Goal: Information Seeking & Learning: Learn about a topic

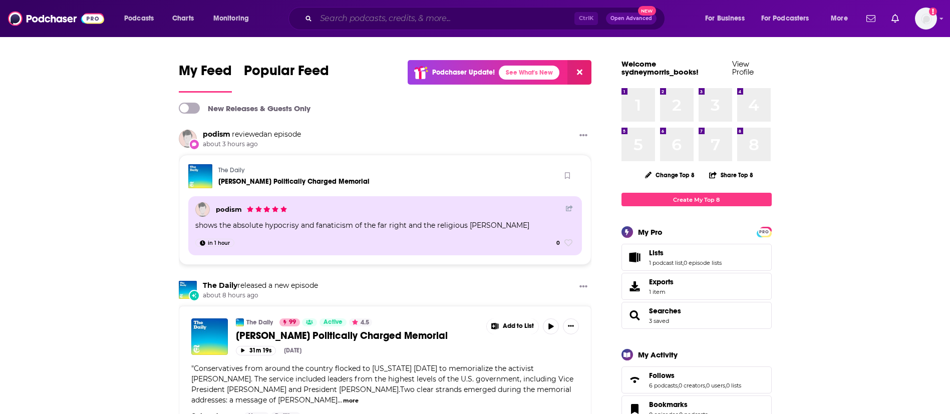
click at [416, 23] on input "Search podcasts, credits, & more..." at bounding box center [445, 19] width 258 height 16
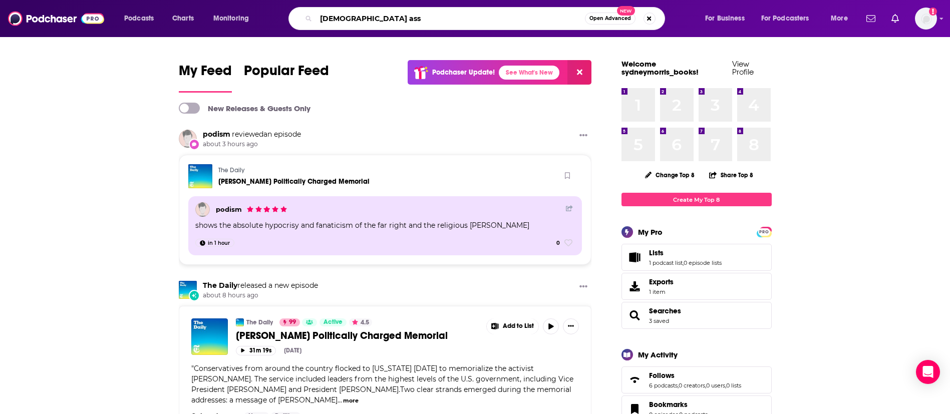
type input "[DEMOGRAPHIC_DATA] ass"
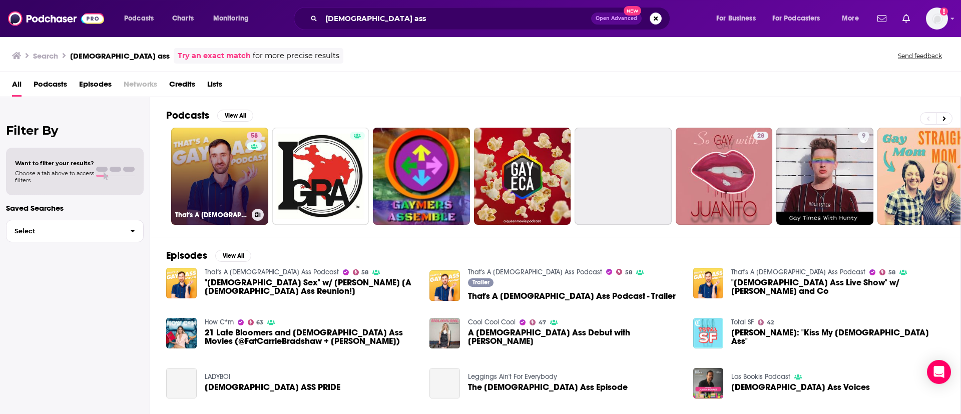
click at [247, 176] on div "58" at bounding box center [256, 170] width 18 height 77
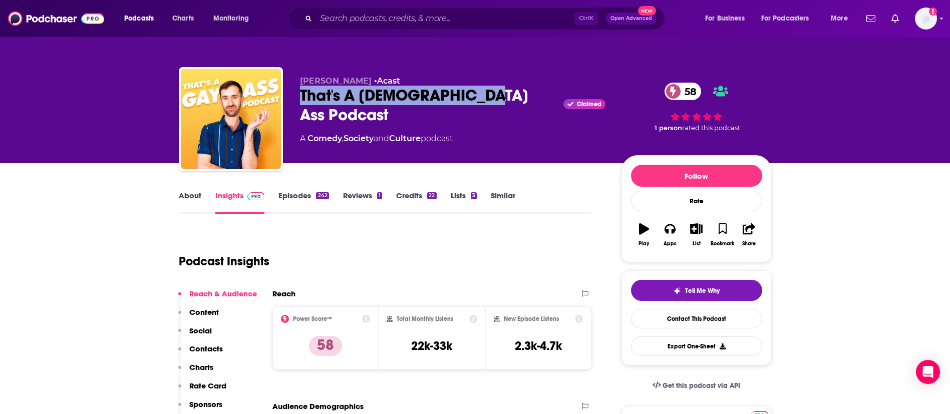
drag, startPoint x: 296, startPoint y: 91, endPoint x: 482, endPoint y: 93, distance: 185.3
click at [482, 93] on div "[PERSON_NAME] • Acast That's A [DEMOGRAPHIC_DATA] Ass Podcast Claimed 58 A Come…" at bounding box center [475, 121] width 593 height 108
copy h2 "That's A [DEMOGRAPHIC_DATA] Ass Podcast"
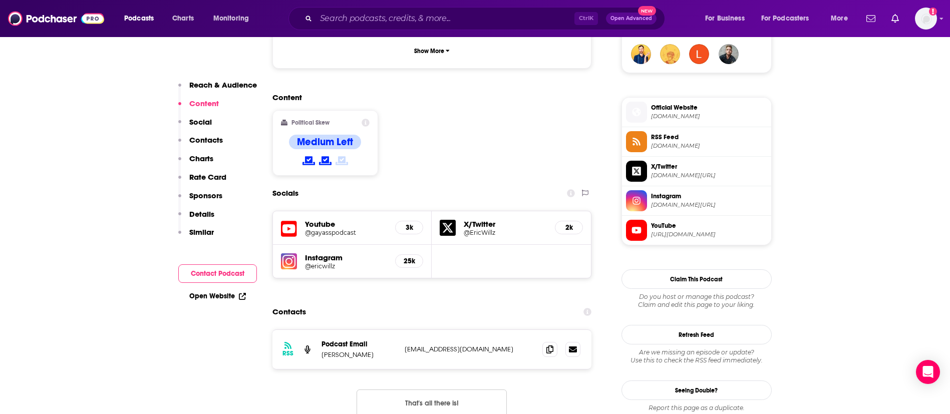
scroll to position [826, 0]
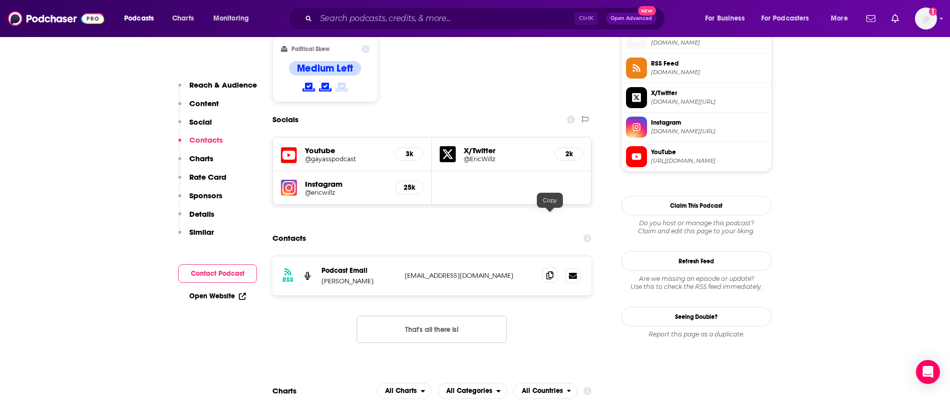
click at [552, 271] on icon at bounding box center [549, 275] width 7 height 8
click at [419, 15] on input "Search podcasts, credits, & more..." at bounding box center [445, 19] width 258 height 16
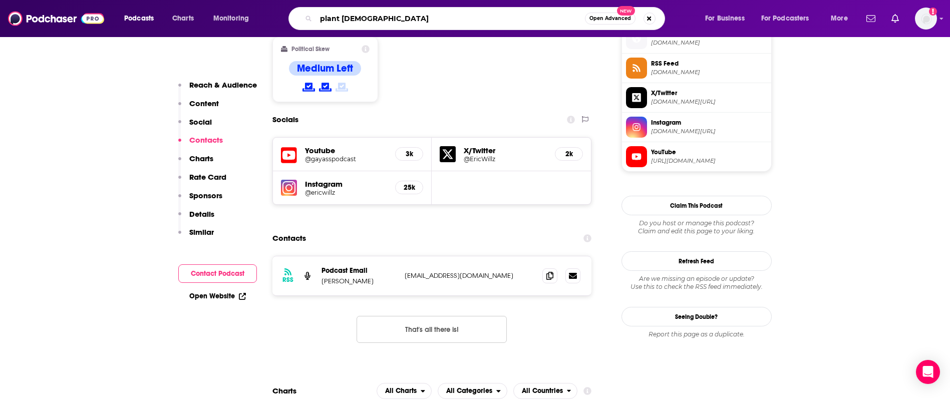
type input "plant gays"
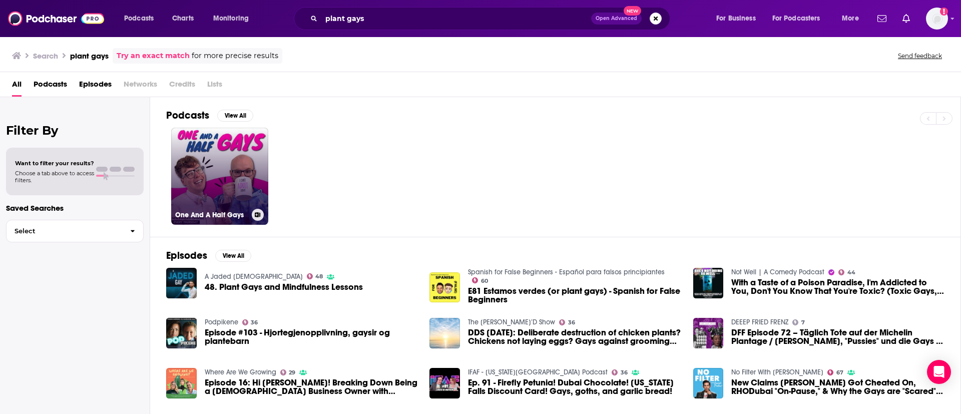
click at [231, 154] on link "One And A Half Gays" at bounding box center [219, 176] width 97 height 97
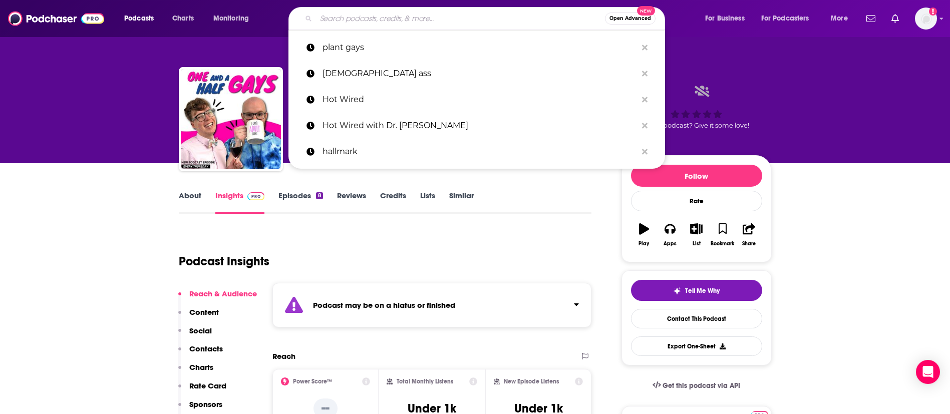
click at [416, 25] on input "Search podcasts, credits, & more..." at bounding box center [460, 19] width 289 height 16
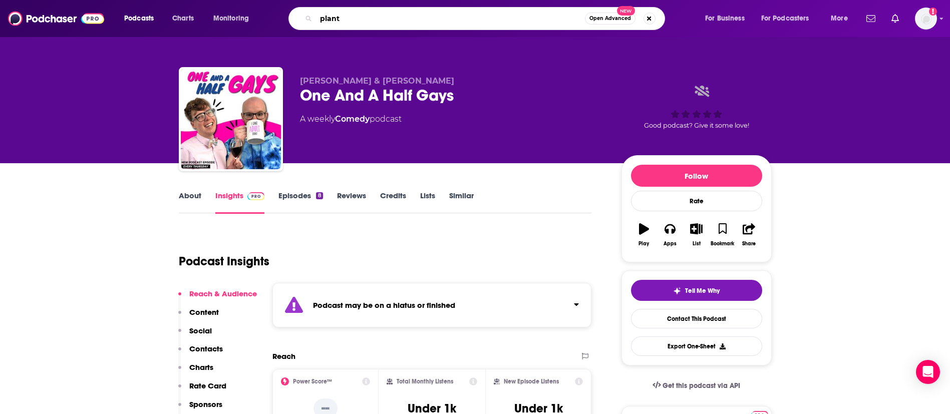
type input "plants"
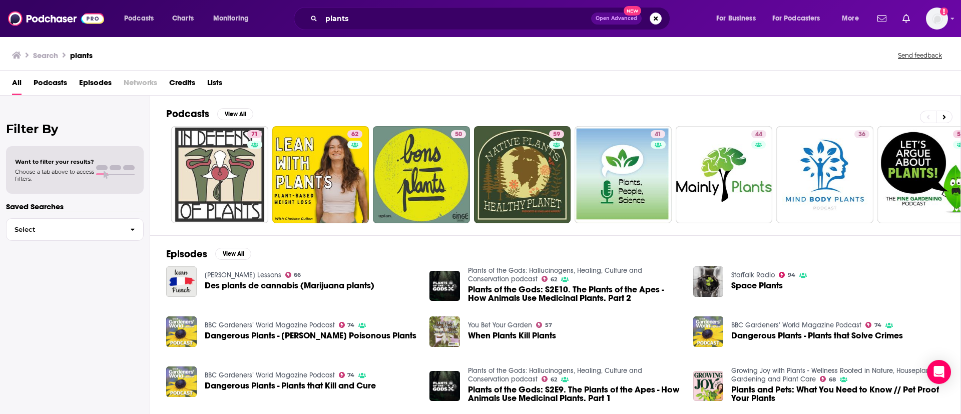
click at [51, 77] on span "Podcasts" at bounding box center [51, 85] width 34 height 21
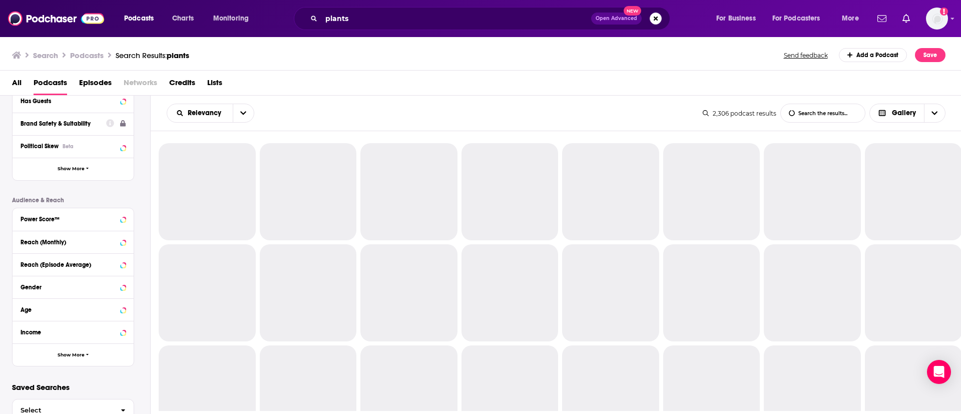
scroll to position [192, 0]
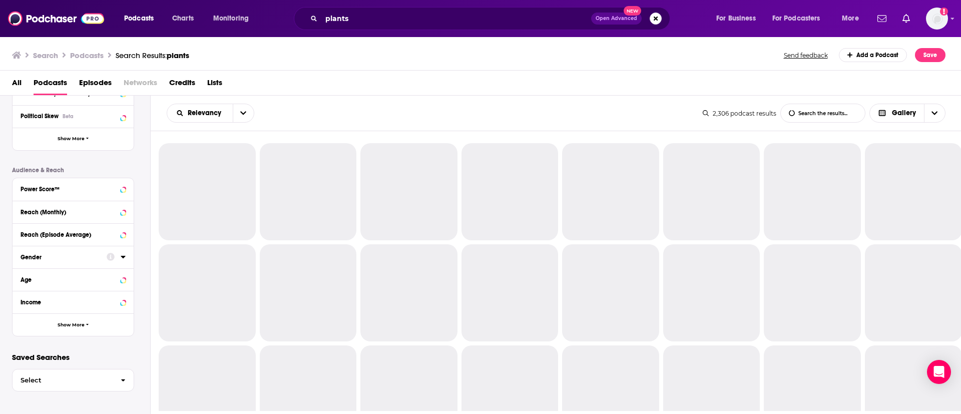
click at [68, 196] on div "Power Score™" at bounding box center [73, 189] width 121 height 23
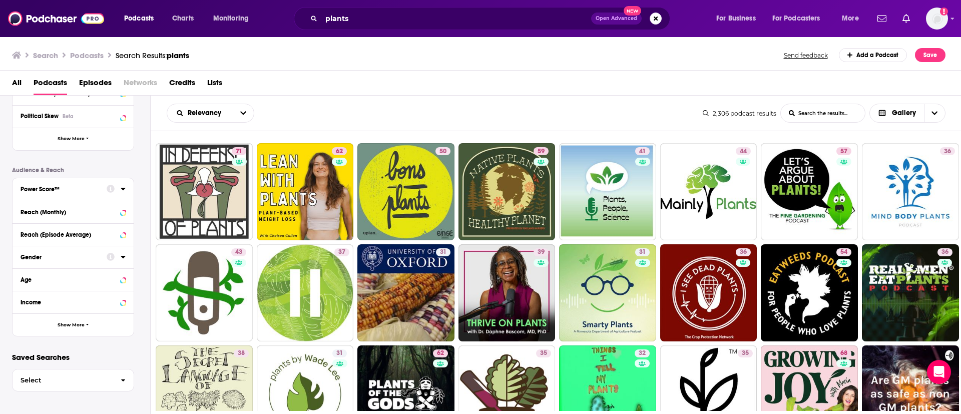
click at [125, 190] on icon at bounding box center [123, 189] width 5 height 8
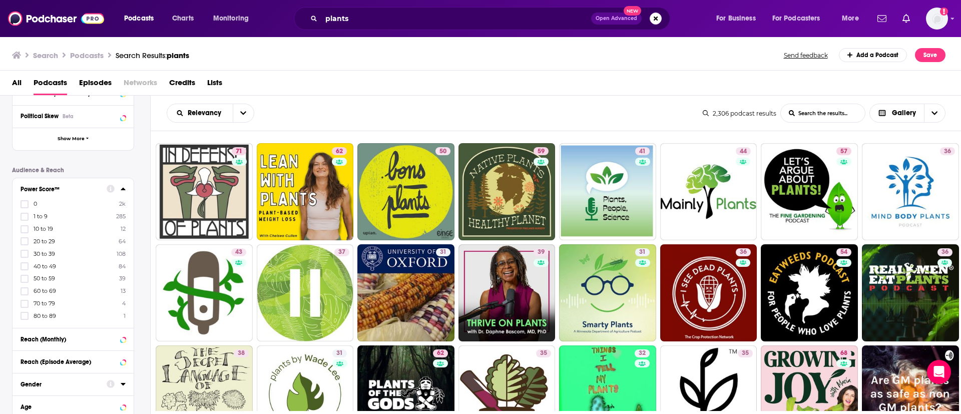
click at [20, 316] on div "Power Score™ 0 2k 1 to 9 285 10 to 19 12 20 to 29 64 30 to 39 108 40 to 49 84 5…" at bounding box center [73, 253] width 121 height 150
click at [25, 314] on icon at bounding box center [25, 316] width 6 height 6
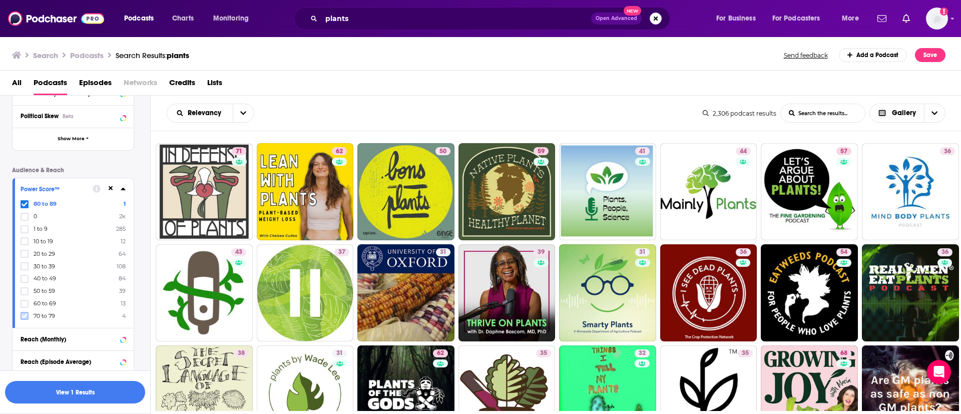
click at [26, 313] on icon at bounding box center [25, 316] width 6 height 6
click at [86, 386] on button "View 18 Results" at bounding box center [75, 392] width 140 height 23
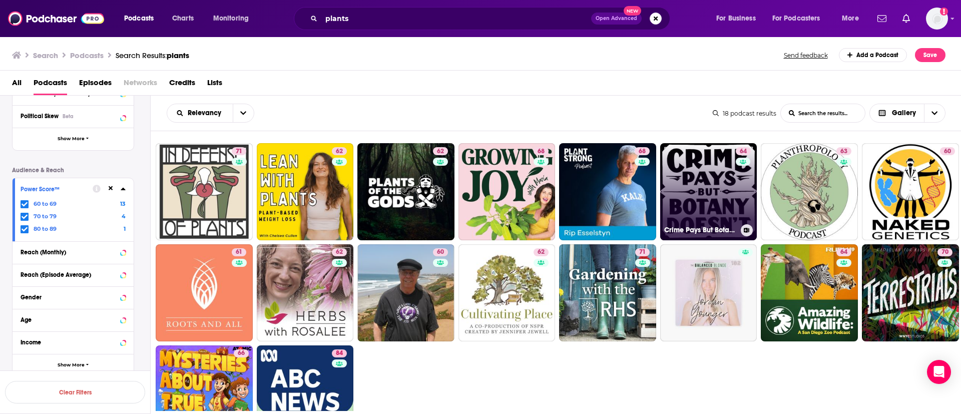
drag, startPoint x: 723, startPoint y: 212, endPoint x: 752, endPoint y: 220, distance: 30.1
click at [752, 220] on div "64" at bounding box center [745, 185] width 18 height 77
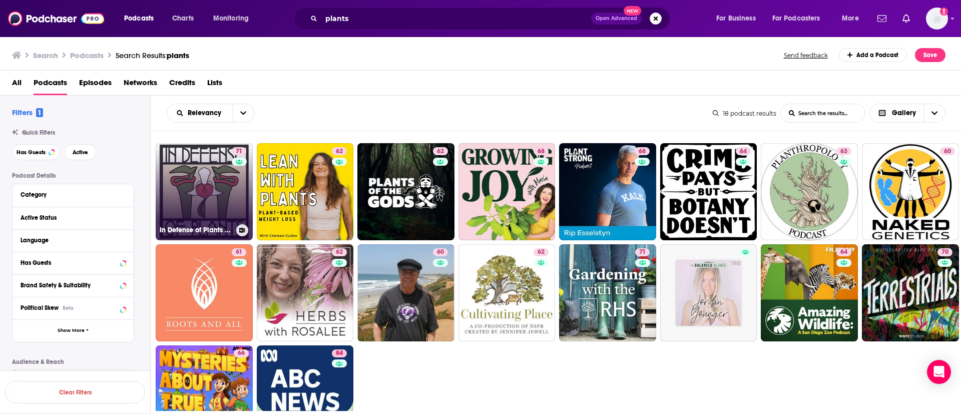
click at [209, 207] on link "71 In Defense of Plants Podcast" at bounding box center [204, 191] width 97 height 97
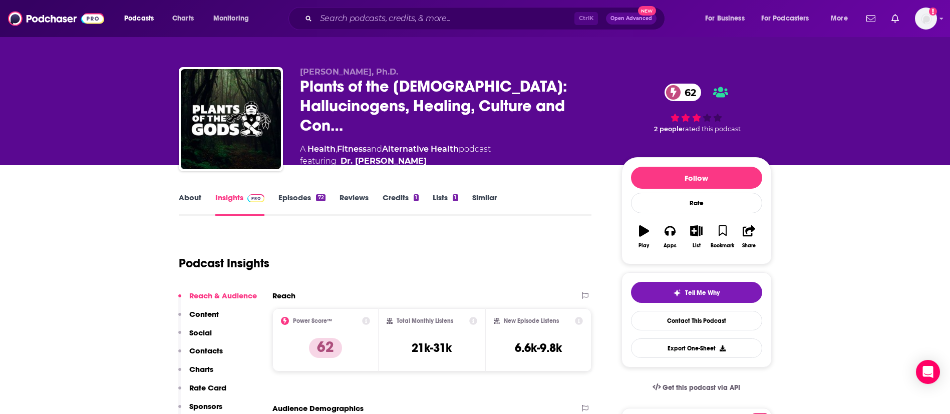
click at [192, 196] on link "About" at bounding box center [190, 204] width 23 height 23
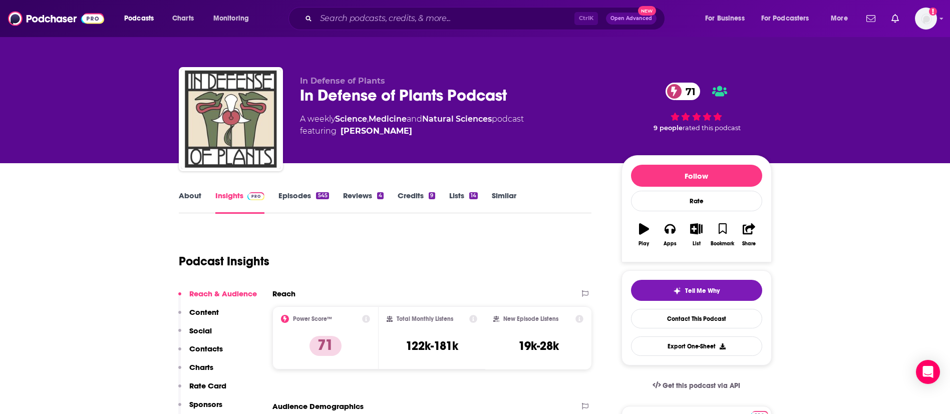
click at [190, 192] on link "About" at bounding box center [190, 202] width 23 height 23
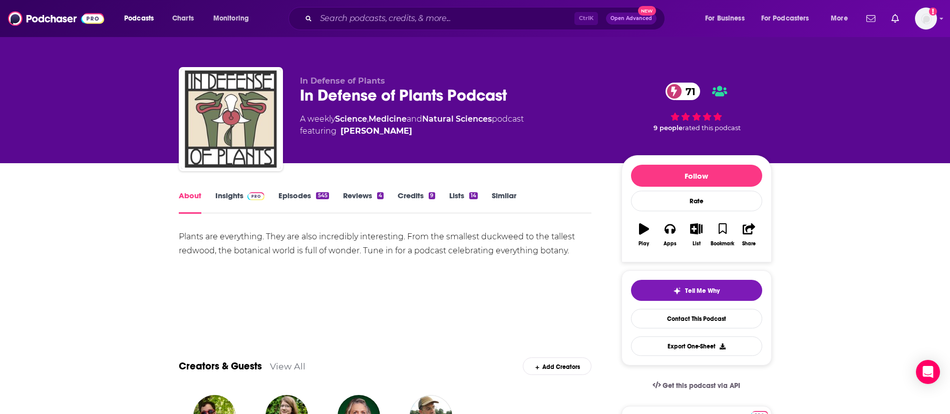
click at [243, 193] on span at bounding box center [254, 196] width 22 height 10
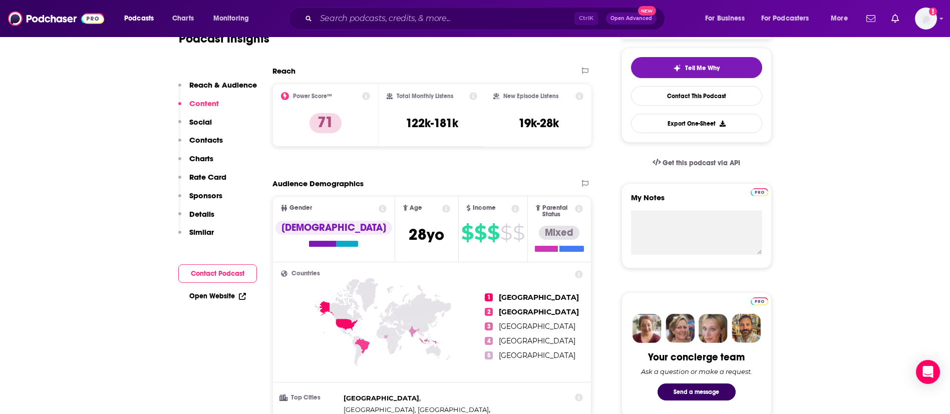
scroll to position [75, 0]
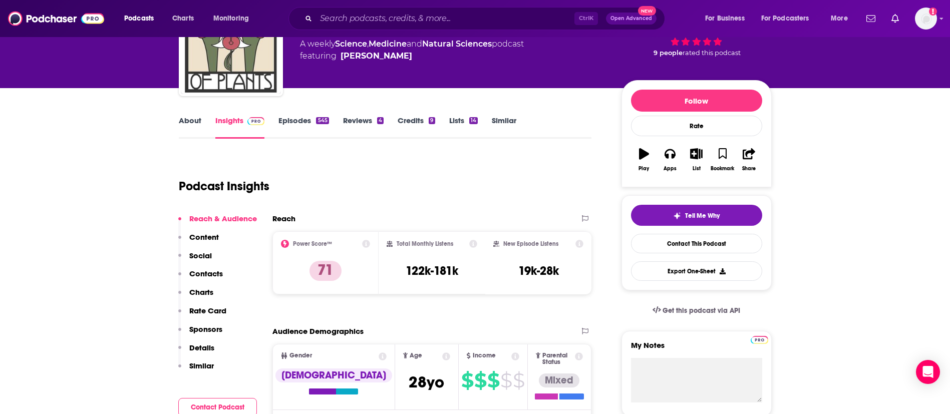
click at [645, 153] on icon "button" at bounding box center [644, 153] width 10 height 11
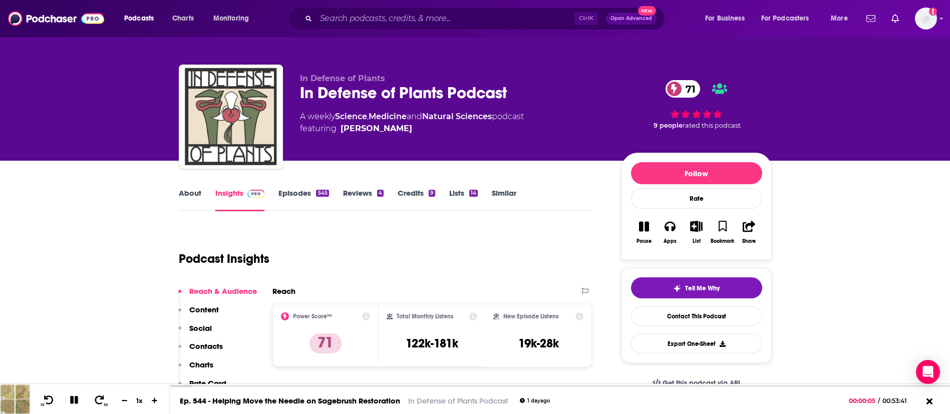
scroll to position [0, 0]
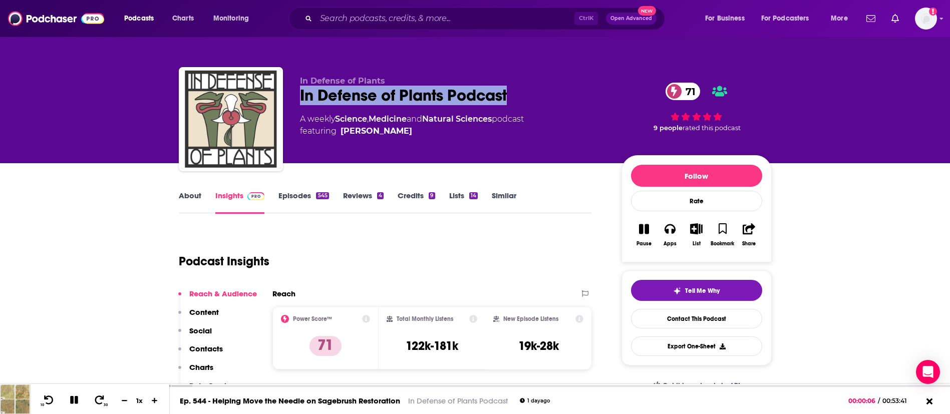
drag, startPoint x: 299, startPoint y: 93, endPoint x: 516, endPoint y: 89, distance: 216.3
click at [516, 89] on div "In Defense of Plants Podcast 71" at bounding box center [452, 96] width 305 height 20
copy h2 "In Defense of Plants Podcast"
drag, startPoint x: 372, startPoint y: 129, endPoint x: 400, endPoint y: 131, distance: 27.6
click at [400, 131] on span "featuring Matt Candeias" at bounding box center [412, 131] width 224 height 12
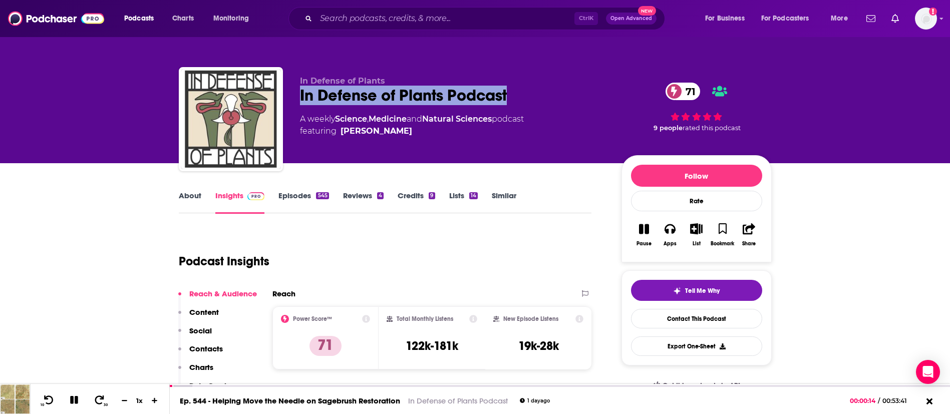
copy span "[PERSON_NAME]"
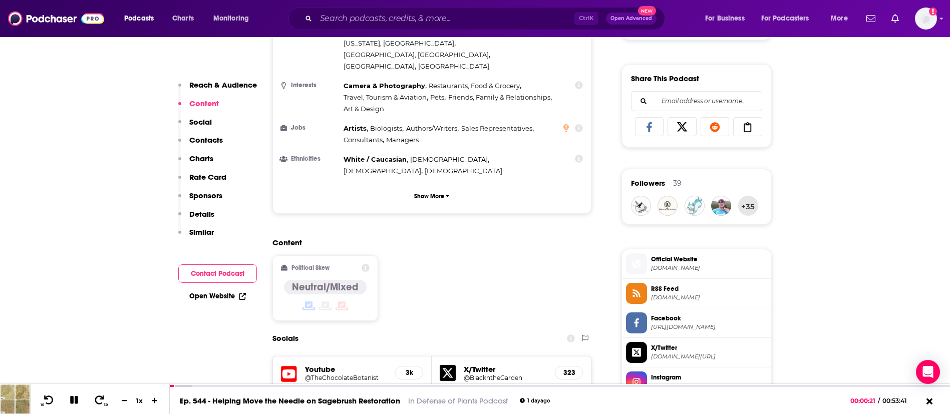
scroll to position [826, 0]
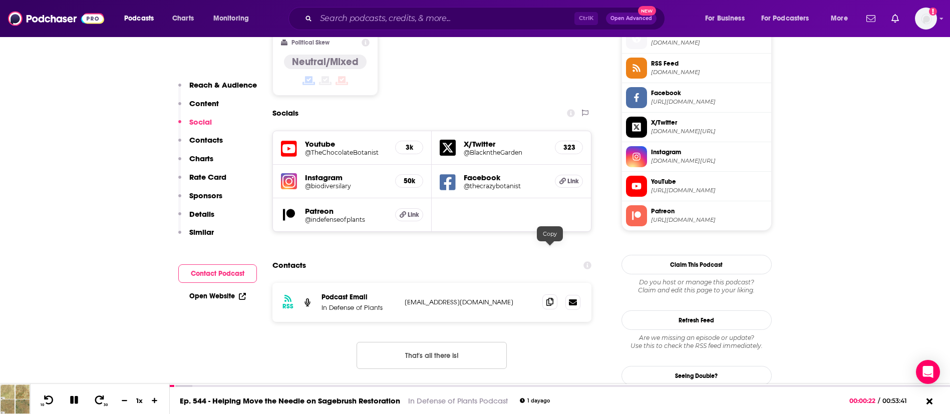
click at [547, 298] on icon at bounding box center [549, 302] width 7 height 8
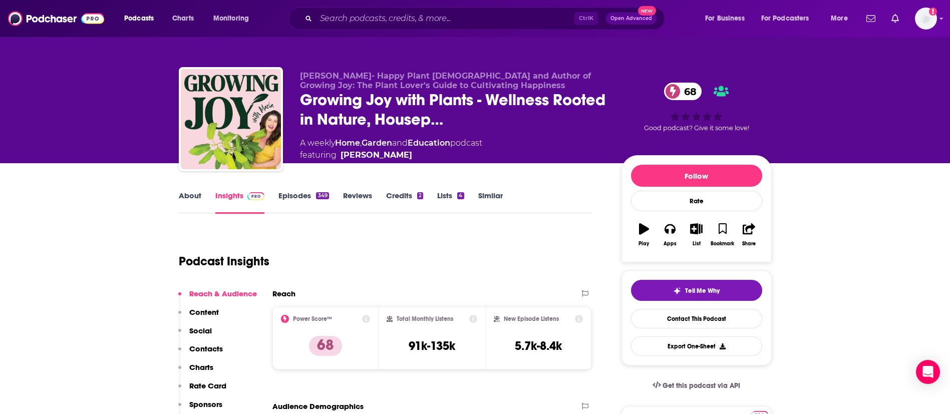
click at [642, 230] on icon "button" at bounding box center [644, 228] width 10 height 11
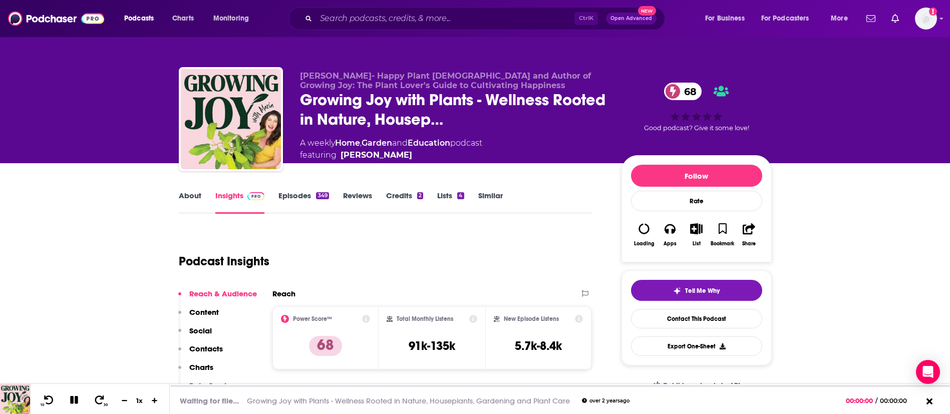
click at [186, 193] on link "About" at bounding box center [190, 202] width 23 height 23
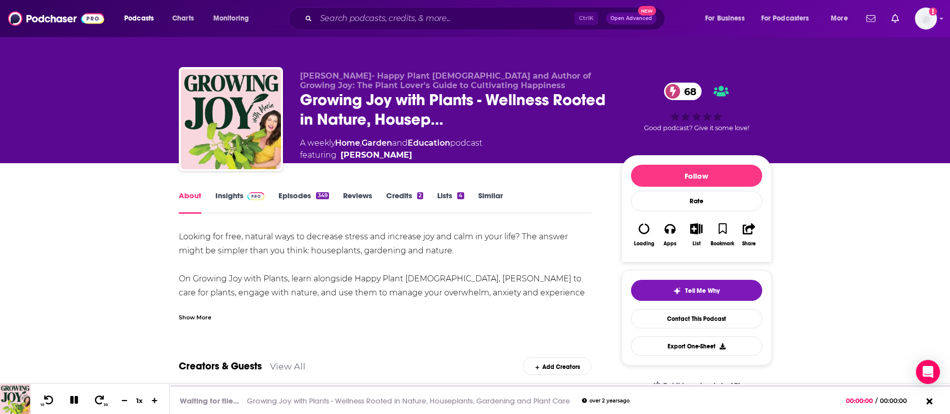
click at [220, 192] on link "Insights" at bounding box center [240, 202] width 50 height 23
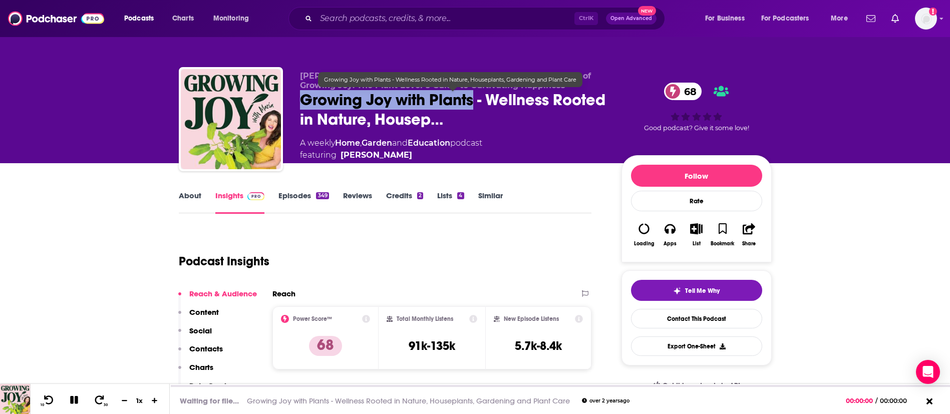
drag, startPoint x: 299, startPoint y: 97, endPoint x: 475, endPoint y: 100, distance: 175.8
click at [475, 100] on span "Growing Joy with Plants - Wellness Rooted in Nature, Housep…" at bounding box center [452, 109] width 305 height 39
copy h2 "Growing Joy with Plants"
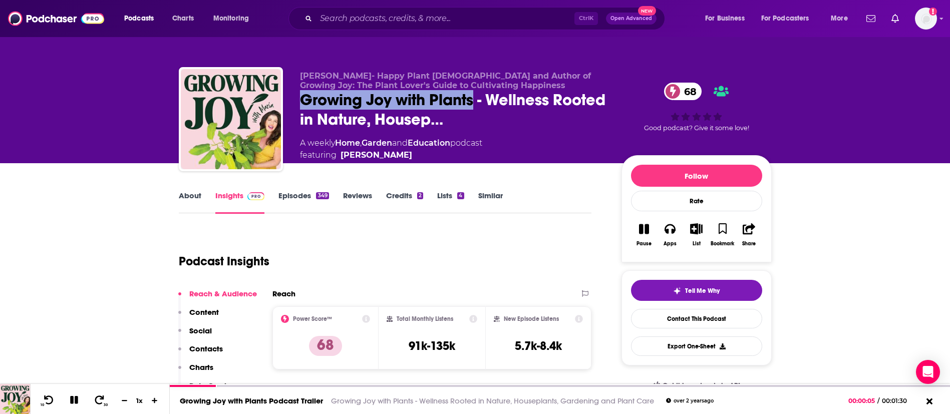
drag, startPoint x: 402, startPoint y: 153, endPoint x: 387, endPoint y: 156, distance: 15.2
click at [387, 156] on span "featuring Maria Failla" at bounding box center [391, 155] width 182 height 12
copy span "Maria Failla"
click at [645, 235] on button "Pause" at bounding box center [644, 235] width 26 height 36
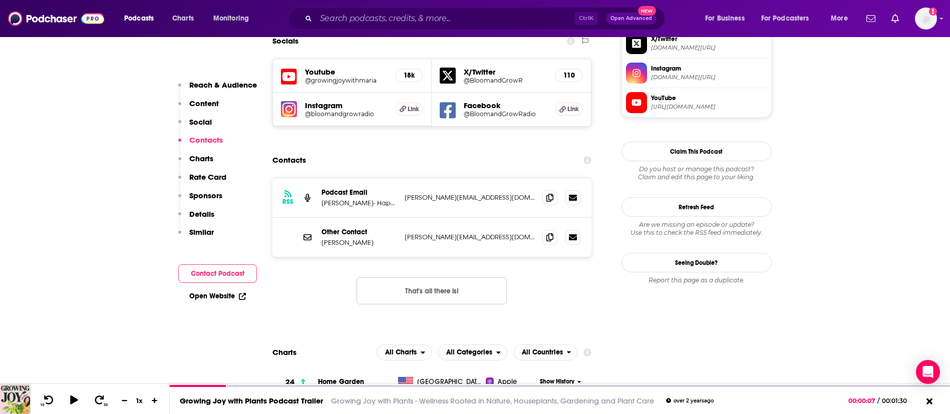
scroll to position [976, 0]
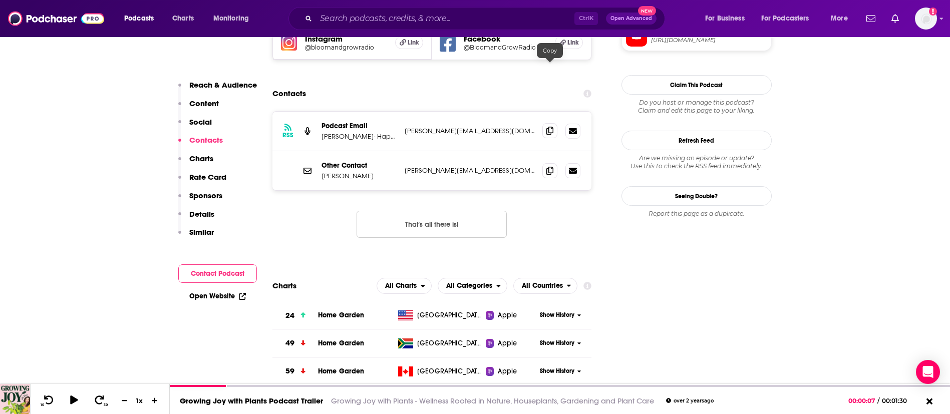
click at [555, 123] on span at bounding box center [549, 130] width 15 height 15
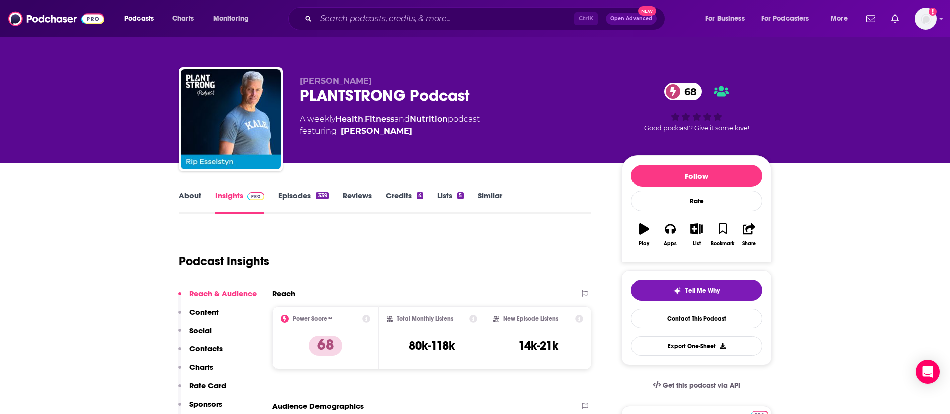
click at [199, 195] on link "About" at bounding box center [190, 202] width 23 height 23
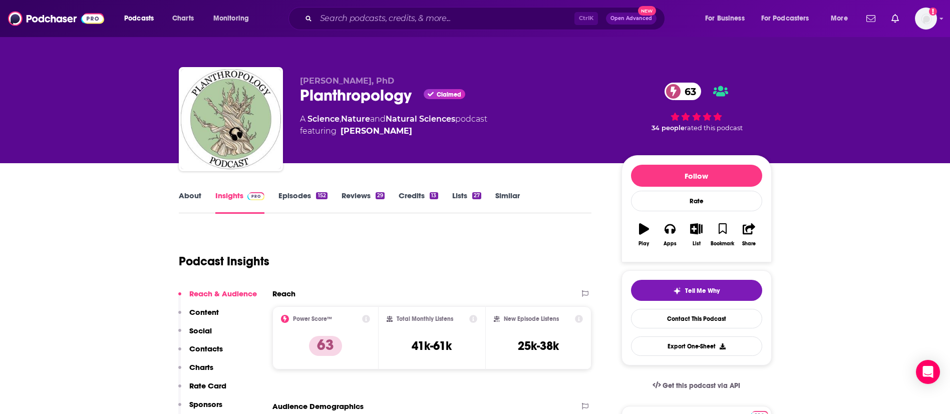
click at [191, 194] on link "About" at bounding box center [190, 202] width 23 height 23
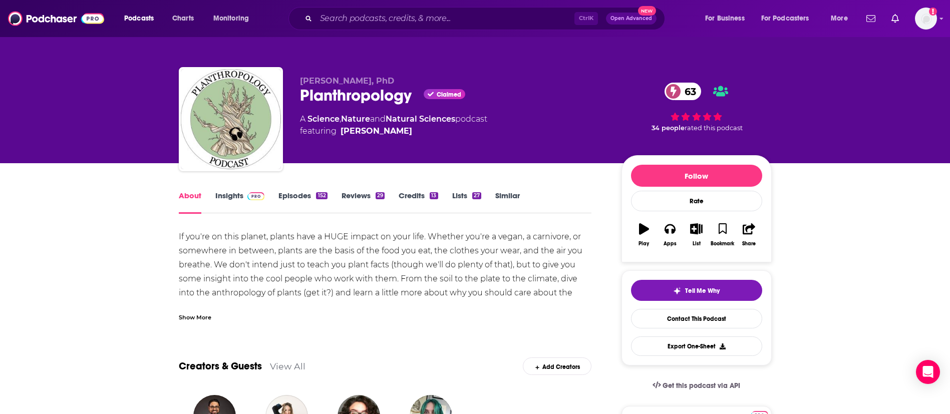
click at [645, 229] on icon "button" at bounding box center [644, 228] width 10 height 11
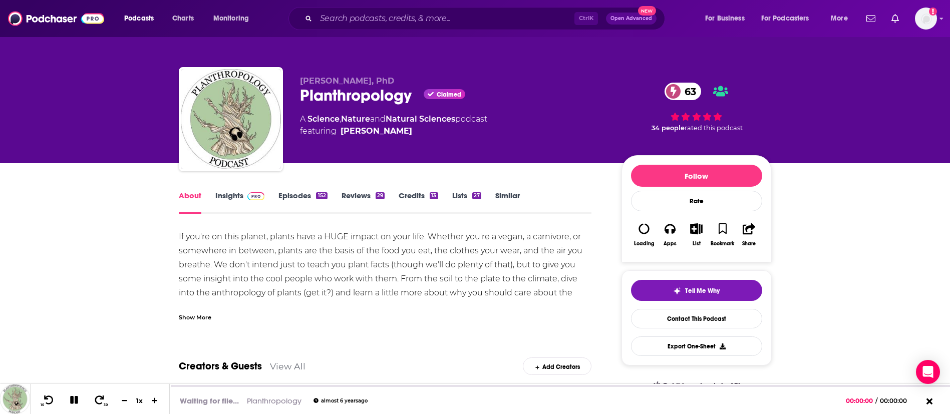
click at [187, 317] on div "Show More" at bounding box center [195, 317] width 33 height 10
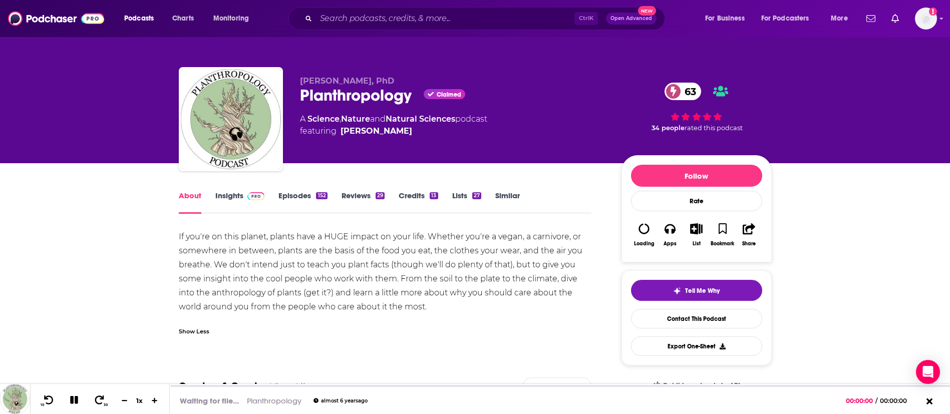
click at [234, 200] on link "Insights" at bounding box center [240, 202] width 50 height 23
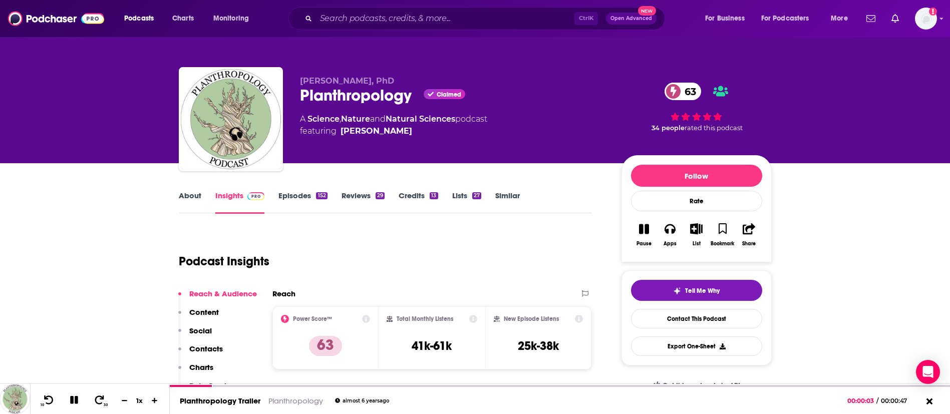
click at [643, 229] on icon "button" at bounding box center [644, 229] width 10 height 10
drag, startPoint x: 299, startPoint y: 93, endPoint x: 417, endPoint y: 93, distance: 117.2
click at [417, 93] on div "Vikram Baliga, PhD Planthropology Claimed 63 A Science , Nature and Natural Sci…" at bounding box center [475, 121] width 593 height 108
copy div "Planthropology"
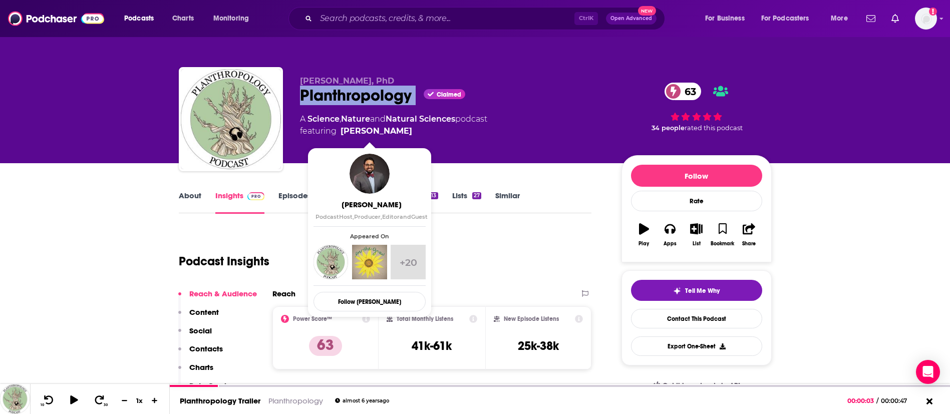
drag, startPoint x: 411, startPoint y: 132, endPoint x: 398, endPoint y: 130, distance: 13.6
click at [398, 130] on span "featuring Vikram Baliga" at bounding box center [393, 131] width 187 height 12
copy span "Vikram Baliga"
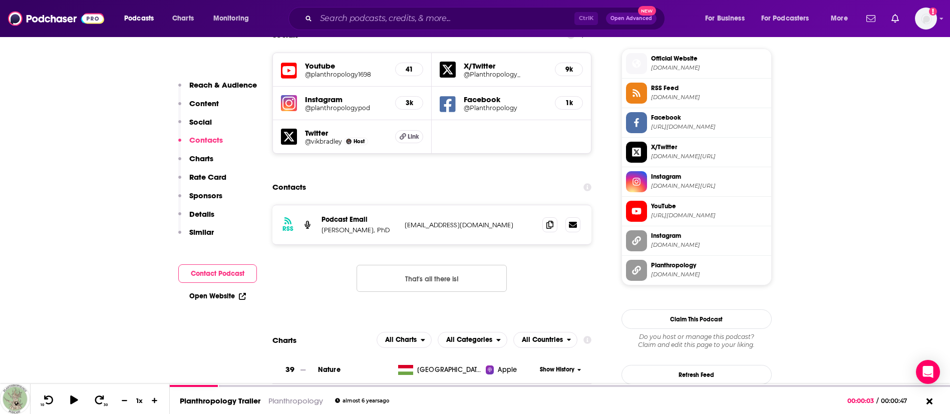
scroll to position [976, 0]
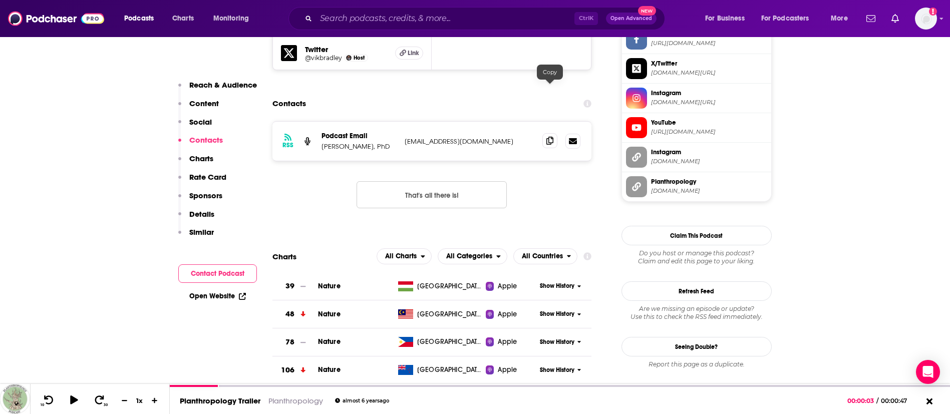
click at [552, 137] on icon at bounding box center [549, 141] width 7 height 8
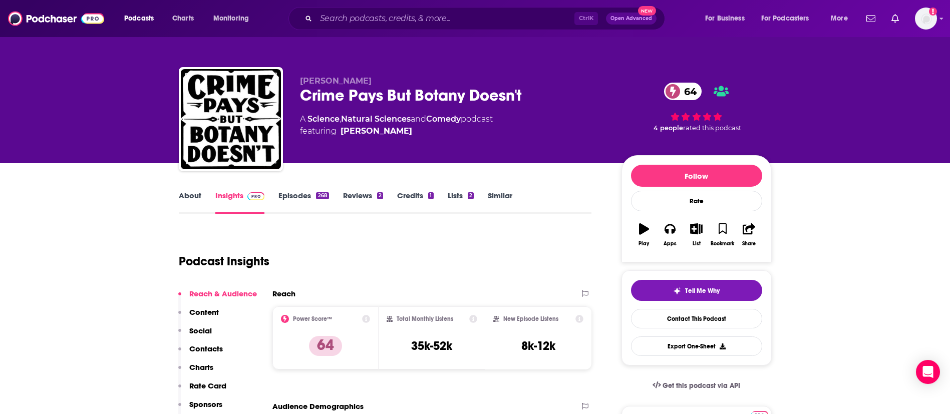
click at [195, 195] on link "About" at bounding box center [190, 202] width 23 height 23
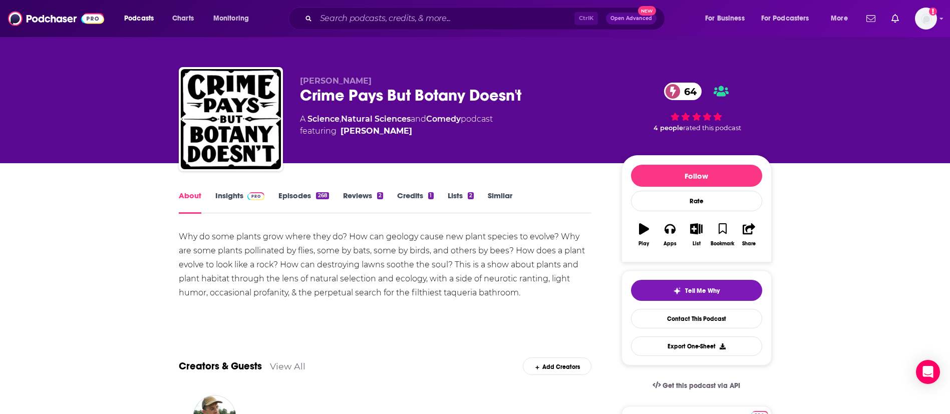
click at [243, 195] on span at bounding box center [254, 196] width 22 height 10
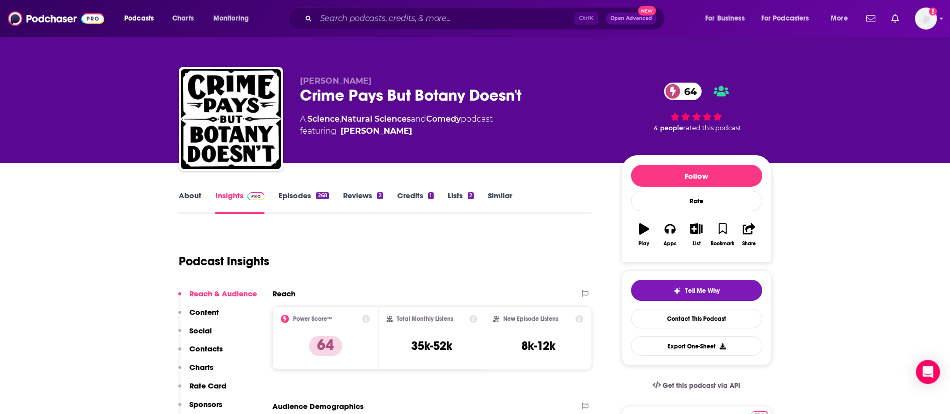
click at [641, 233] on icon "button" at bounding box center [644, 228] width 10 height 11
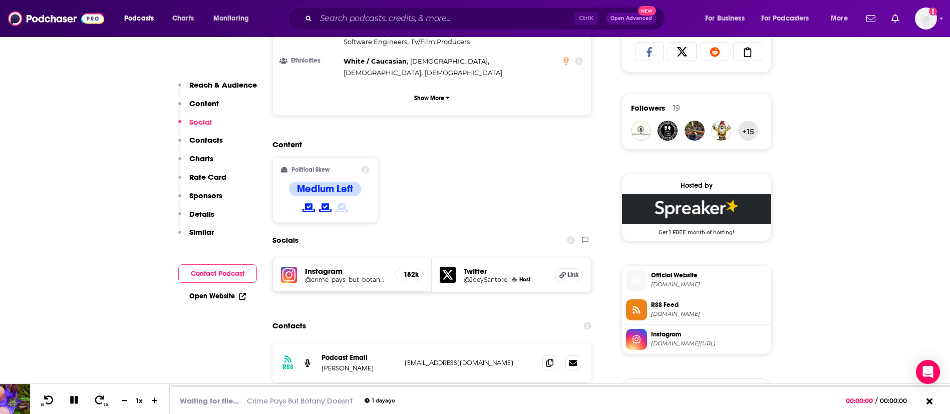
scroll to position [826, 0]
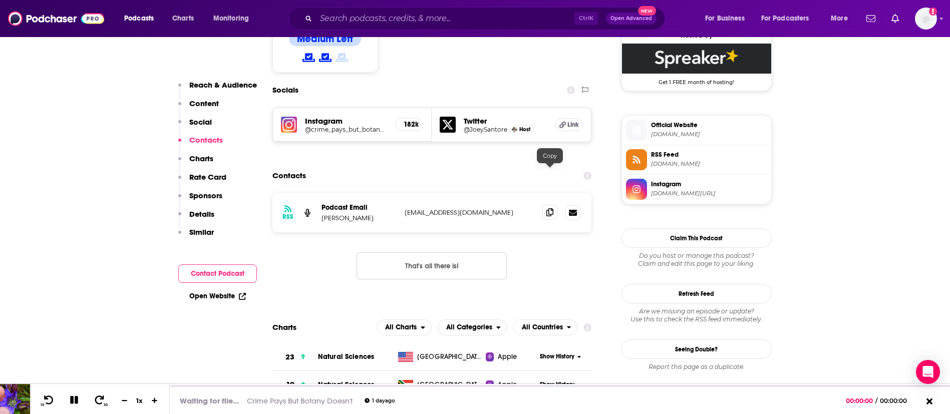
click at [547, 205] on span at bounding box center [549, 212] width 15 height 15
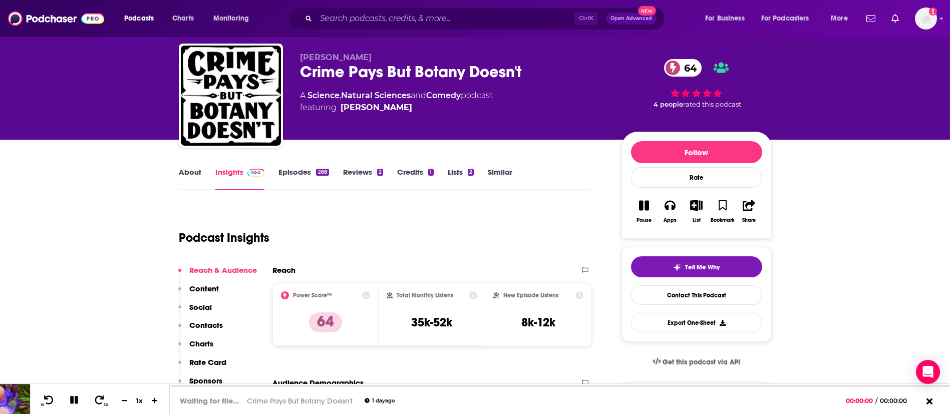
scroll to position [0, 0]
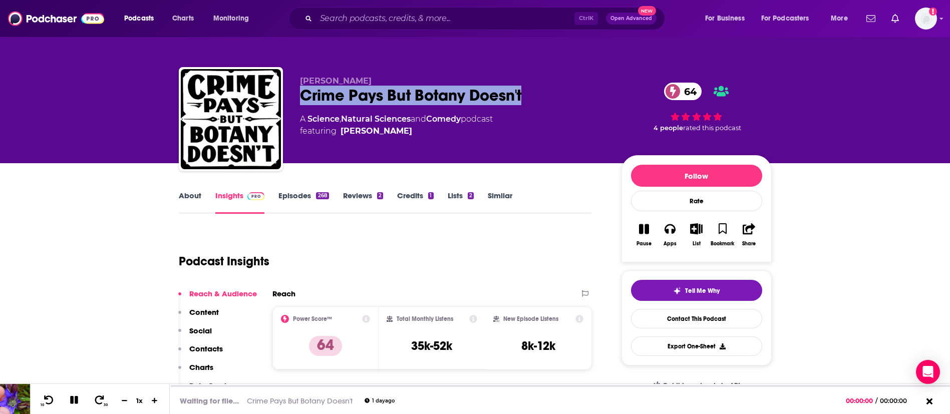
drag, startPoint x: 298, startPoint y: 94, endPoint x: 553, endPoint y: 96, distance: 254.8
click at [553, 96] on div "Tony Santore Crime Pays But Botany Doesn't 64 A Science , Natural Sciences and …" at bounding box center [475, 121] width 593 height 108
copy h2 "Crime Pays But Botany Doesn't"
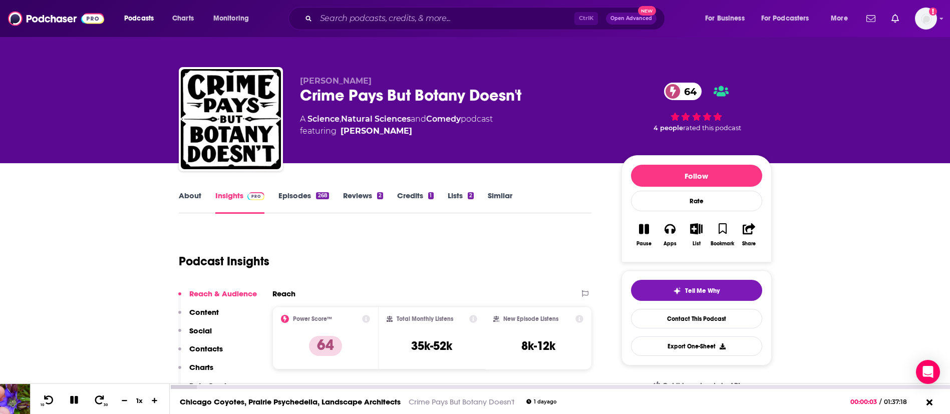
click at [290, 389] on div "Chicago Coyotes, Prairie Psychedelia, Landscape Architects Crime Pays But Botan…" at bounding box center [560, 401] width 780 height 25
click at [292, 385] on div "00:15:18" at bounding box center [560, 387] width 780 height 4
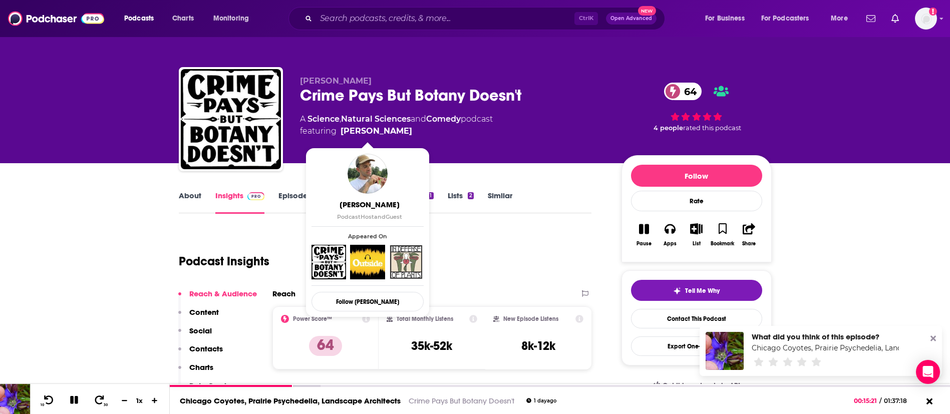
click at [394, 130] on span "featuring Joey Santore" at bounding box center [396, 131] width 193 height 12
copy span "Joey Santore"
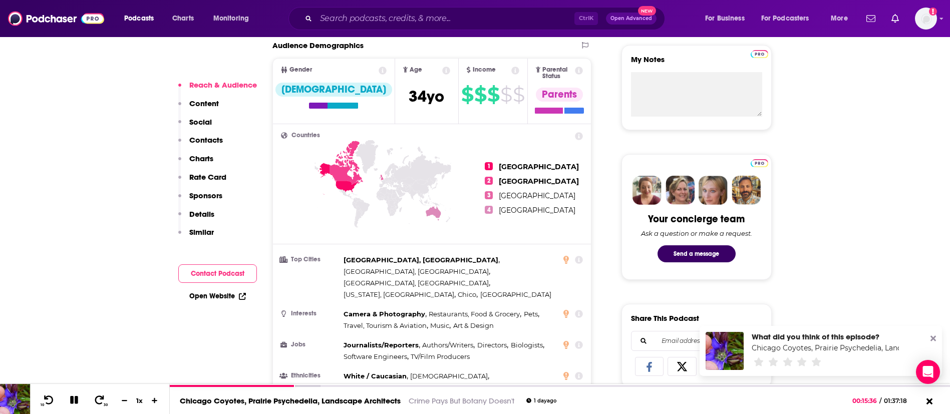
scroll to position [375, 0]
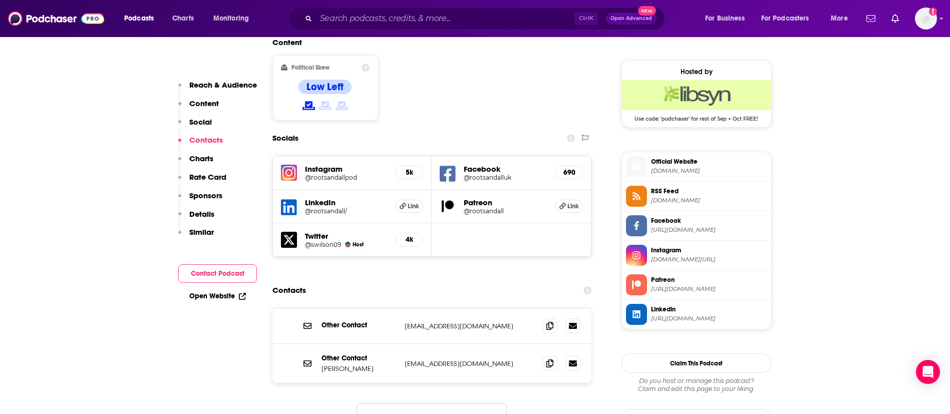
scroll to position [601, 0]
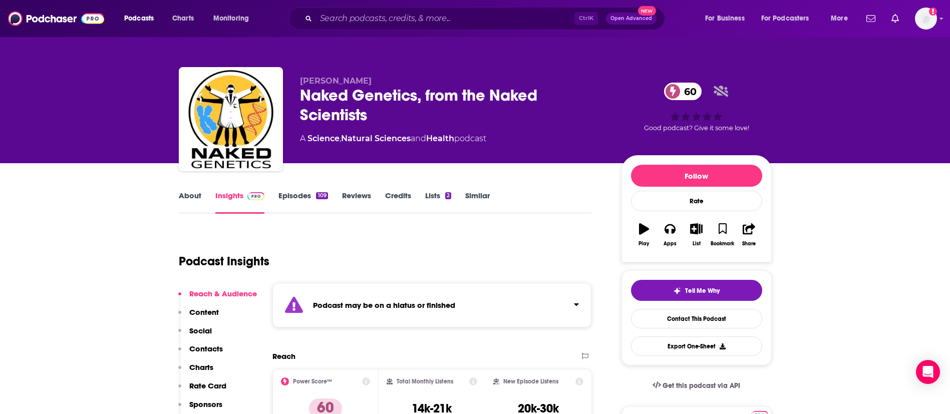
click at [294, 201] on link "Episodes 109" at bounding box center [302, 202] width 49 height 23
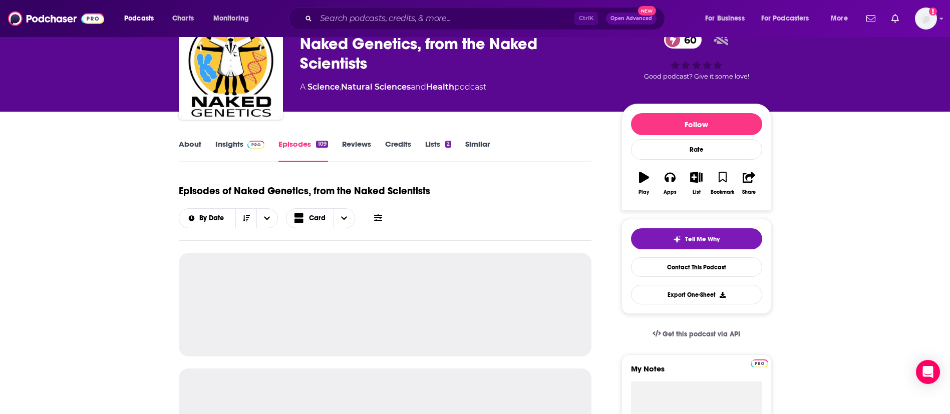
scroll to position [75, 0]
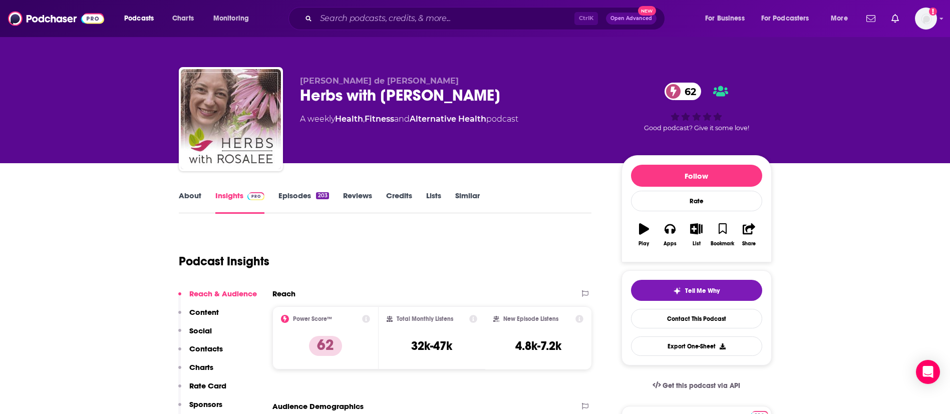
click at [189, 197] on link "About" at bounding box center [190, 202] width 23 height 23
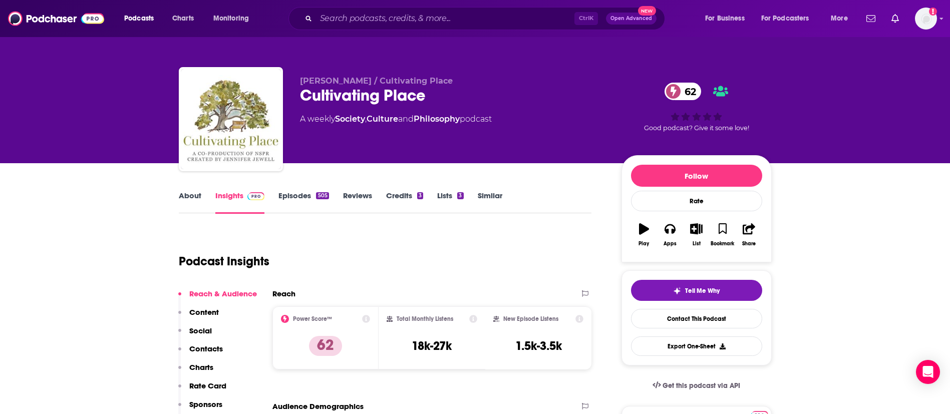
click at [193, 197] on link "About" at bounding box center [190, 202] width 23 height 23
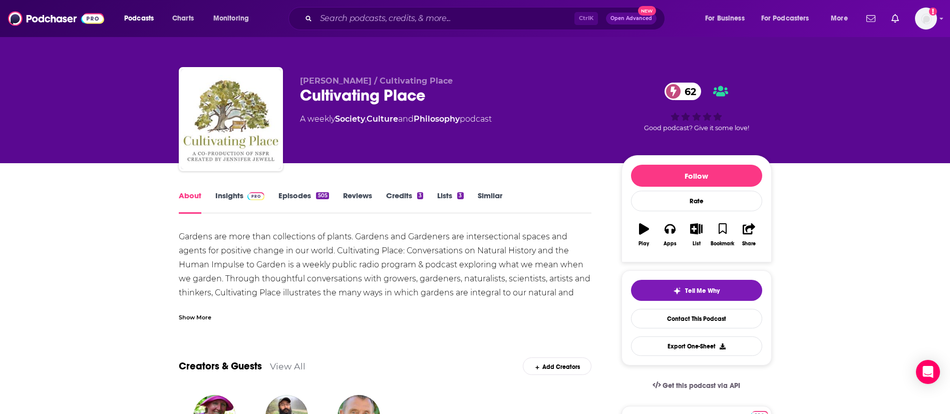
click at [227, 190] on div "About Insights Episodes 505 Reviews Credits 3 Lists 3 Similar" at bounding box center [385, 201] width 413 height 25
click at [233, 196] on link "Insights" at bounding box center [240, 202] width 50 height 23
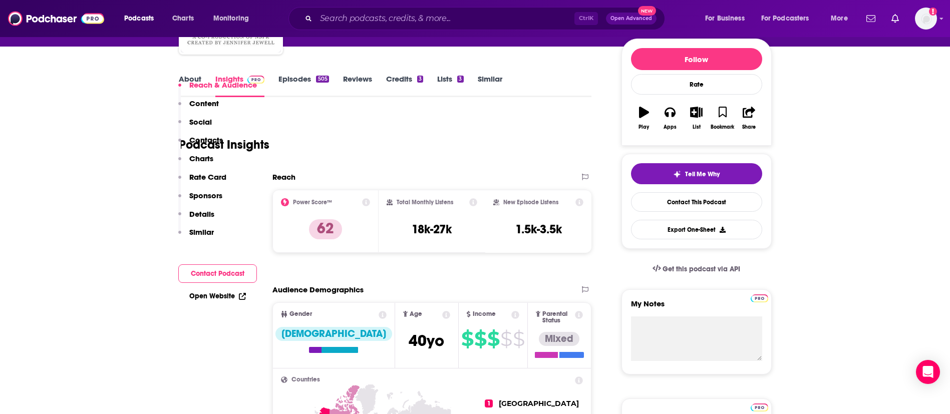
scroll to position [75, 0]
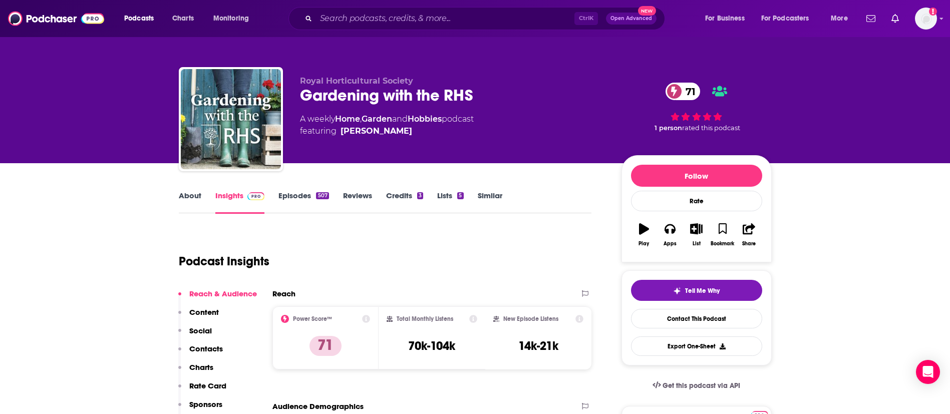
click at [190, 195] on link "About" at bounding box center [190, 202] width 23 height 23
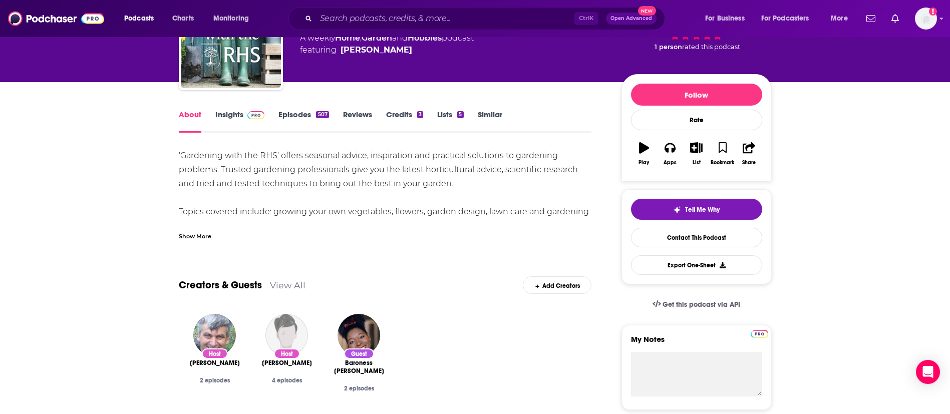
scroll to position [225, 0]
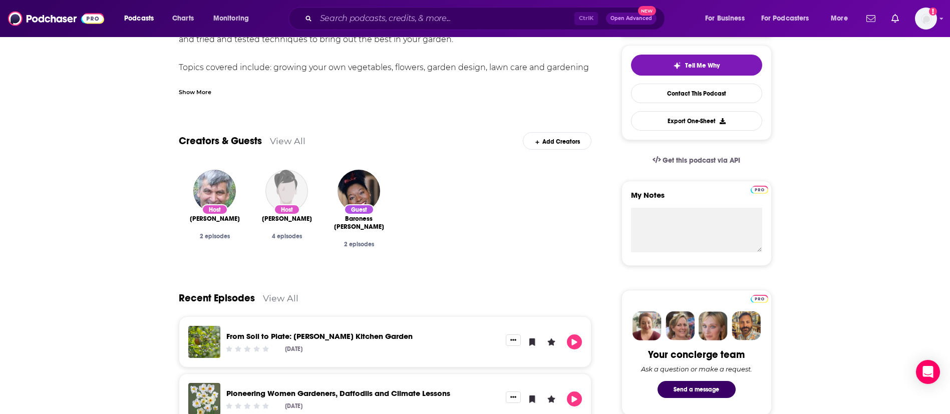
click at [201, 91] on div "Show More" at bounding box center [195, 92] width 33 height 10
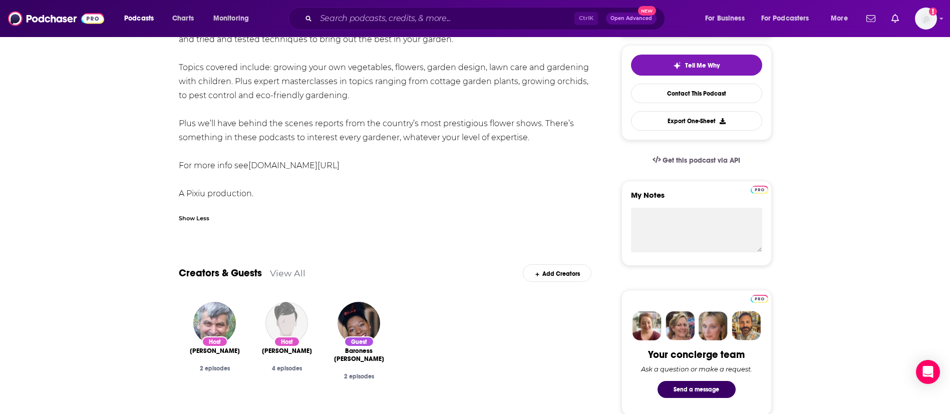
scroll to position [150, 0]
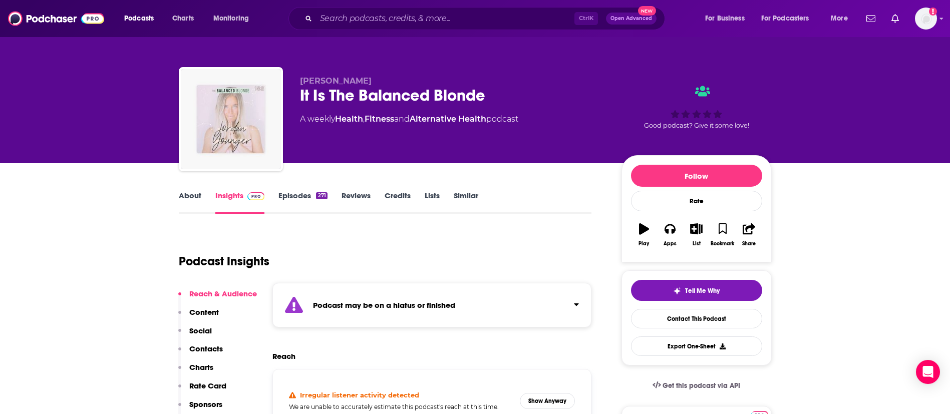
click at [303, 194] on link "Episodes 271" at bounding box center [302, 202] width 49 height 23
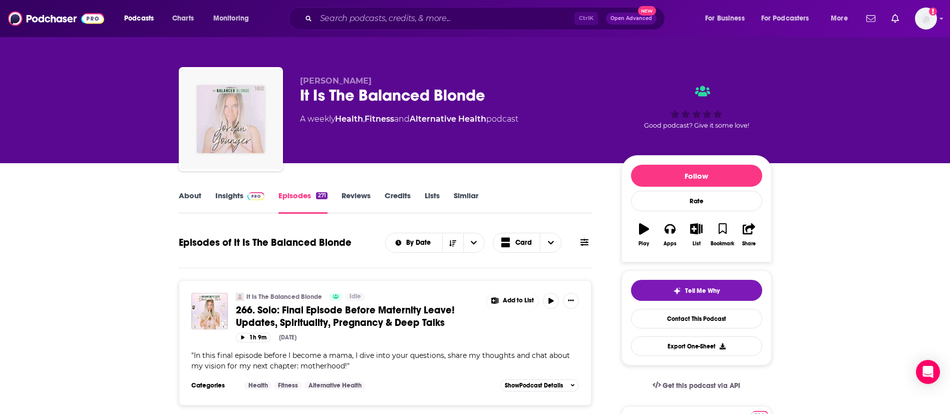
click at [189, 195] on link "About" at bounding box center [190, 202] width 23 height 23
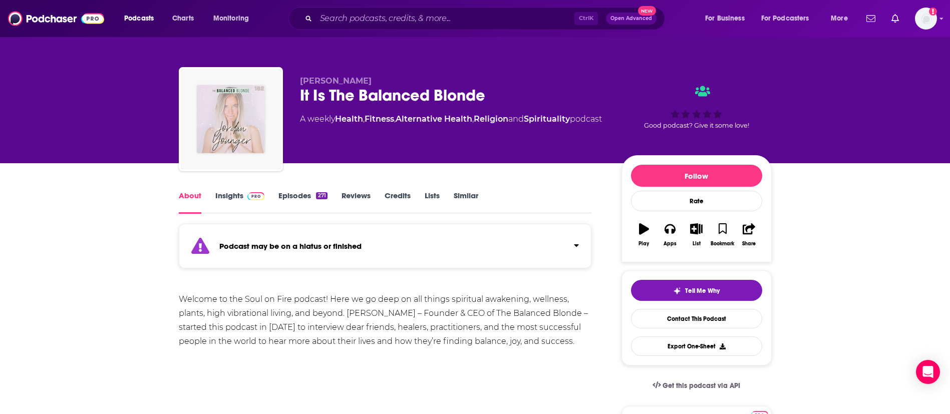
click at [306, 195] on link "Episodes 271" at bounding box center [302, 202] width 49 height 23
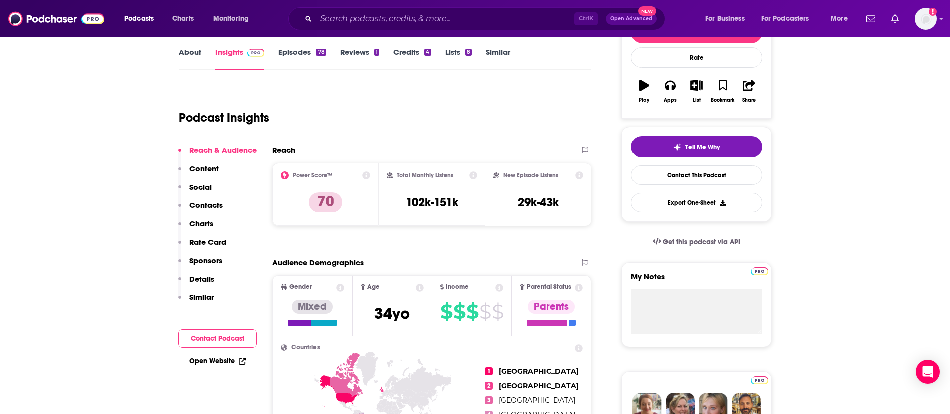
scroll to position [150, 0]
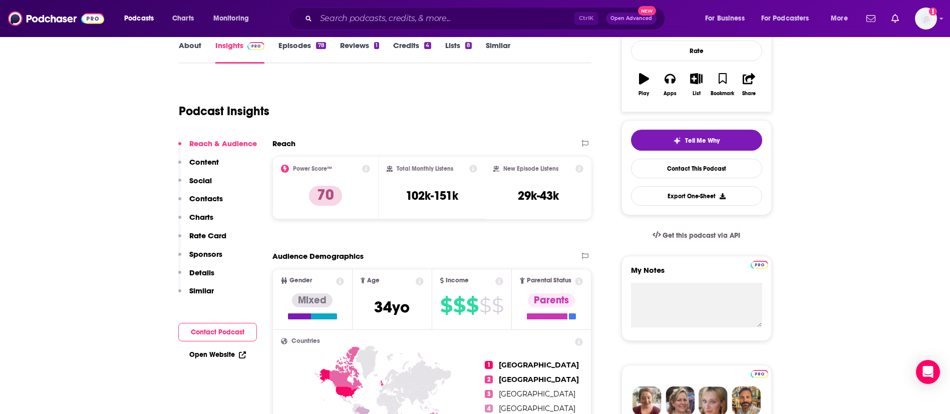
click at [194, 45] on link "About" at bounding box center [190, 52] width 23 height 23
